Goal: Download file/media

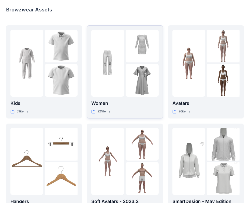
click at [116, 104] on p "Women" at bounding box center [124, 103] width 67 height 7
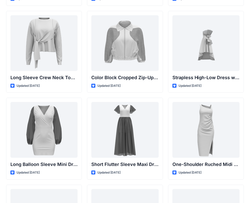
scroll to position [178, 0]
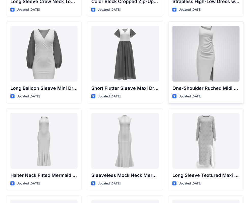
click at [197, 95] on p "Updated [DATE]" at bounding box center [189, 96] width 23 height 5
click at [194, 88] on p "One-Shoulder Ruched Midi Dress with Slit" at bounding box center [205, 88] width 67 height 7
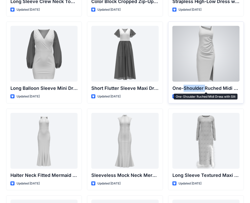
click at [194, 88] on p "One-Shoulder Ruched Midi Dress with Slit" at bounding box center [205, 88] width 67 height 7
click at [202, 69] on div at bounding box center [205, 54] width 67 height 56
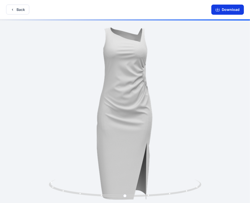
click at [225, 11] on button "Download" at bounding box center [227, 10] width 33 height 10
